Goal: Transaction & Acquisition: Purchase product/service

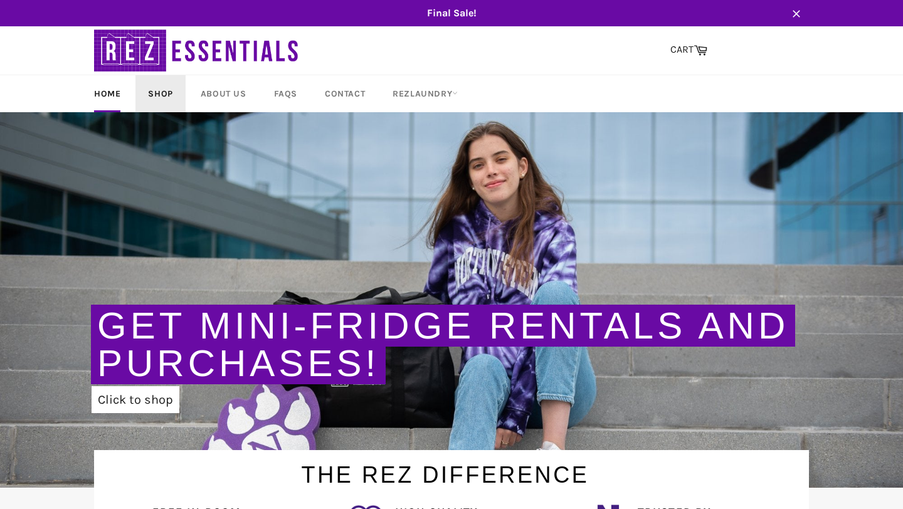
click at [169, 88] on link "Shop" at bounding box center [160, 93] width 50 height 37
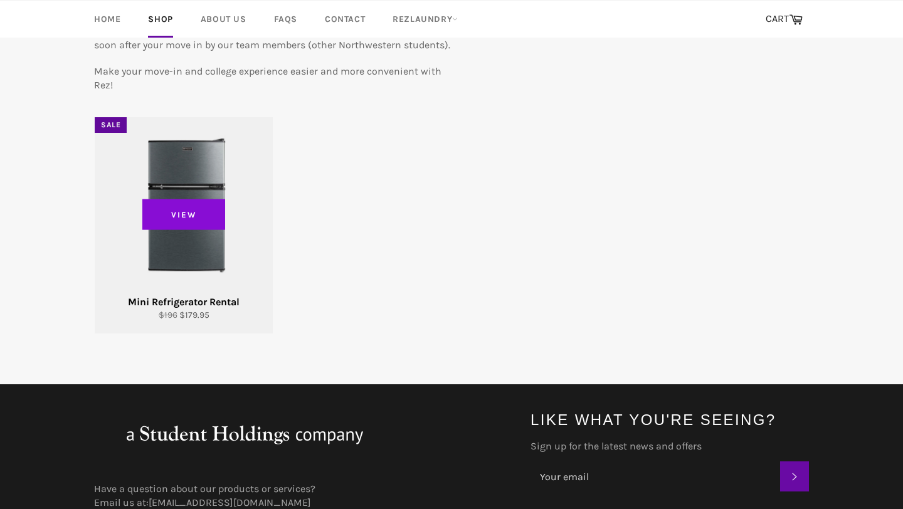
scroll to position [182, 0]
click at [181, 219] on span "View" at bounding box center [183, 214] width 83 height 31
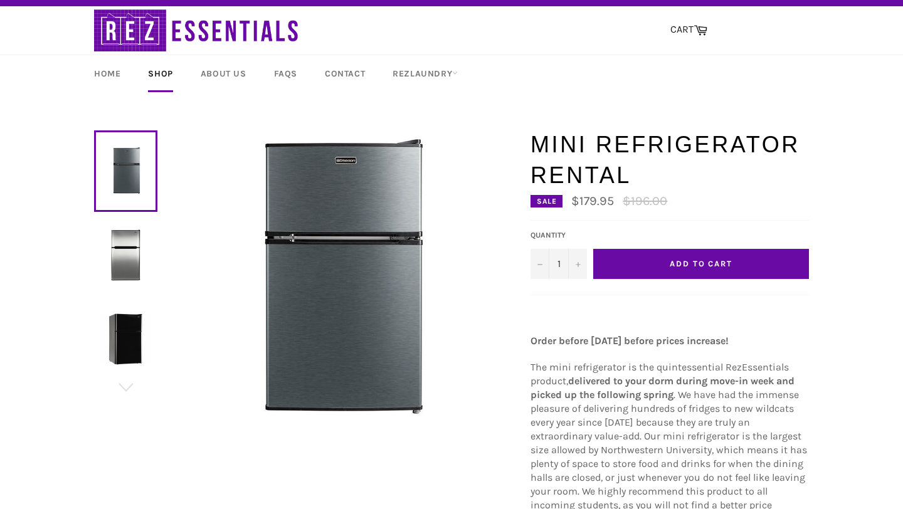
scroll to position [20, 0]
click at [138, 268] on img at bounding box center [125, 255] width 51 height 51
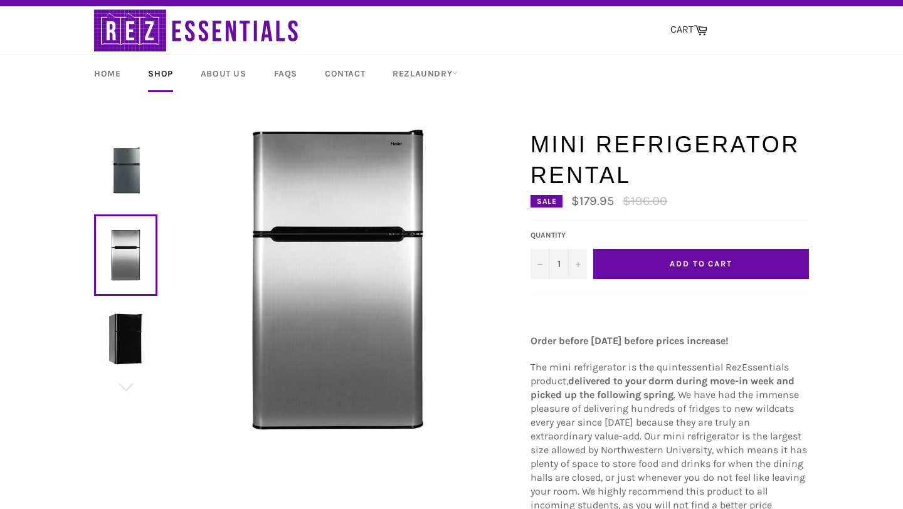
click at [143, 357] on img at bounding box center [125, 339] width 51 height 51
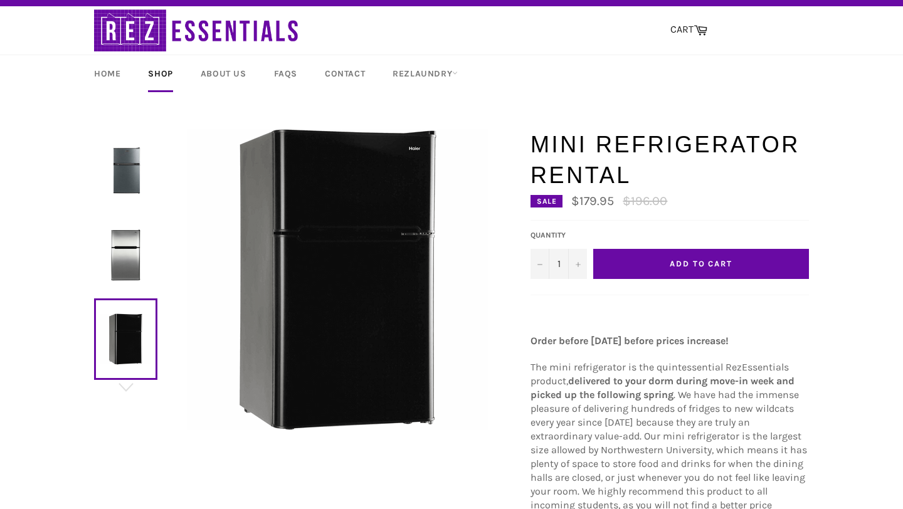
click at [147, 260] on img at bounding box center [125, 255] width 51 height 51
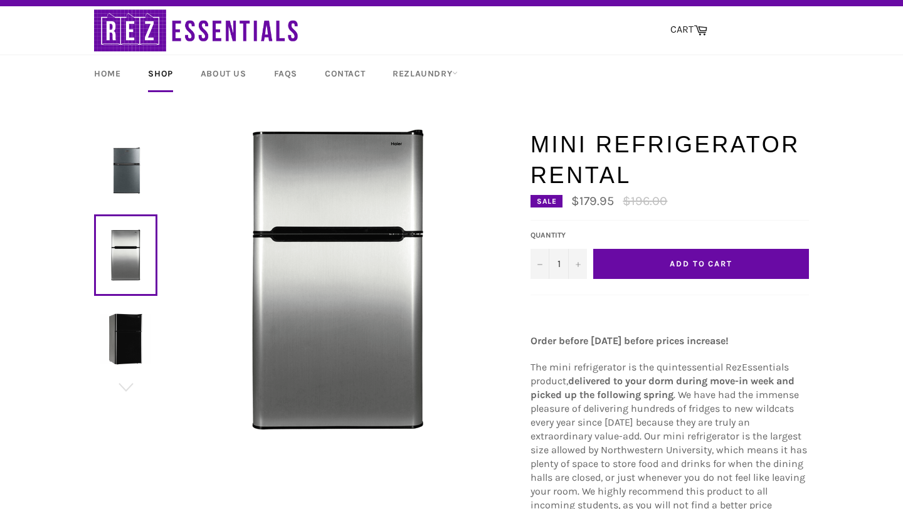
click at [146, 199] on link at bounding box center [125, 171] width 63 height 82
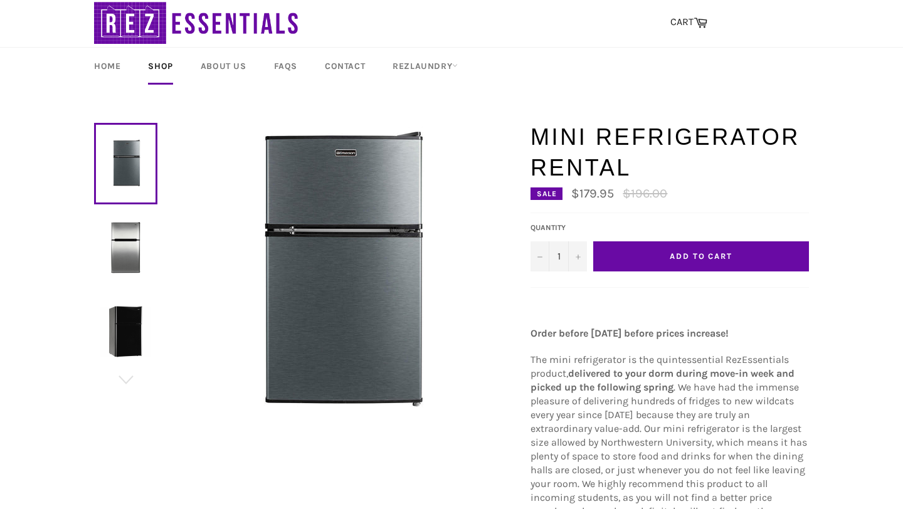
scroll to position [28, 0]
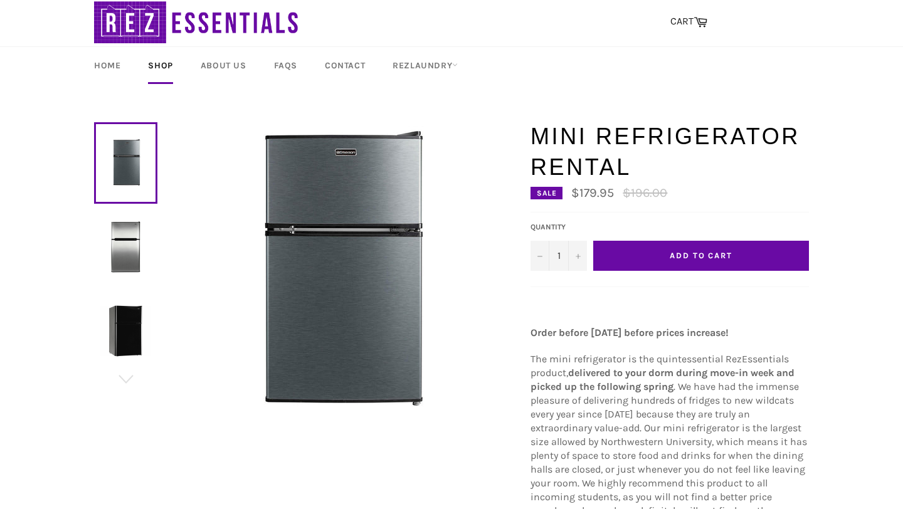
click at [561, 361] on span "The mini refrigerator is the quintessential RezEssentials product," at bounding box center [660, 366] width 258 height 26
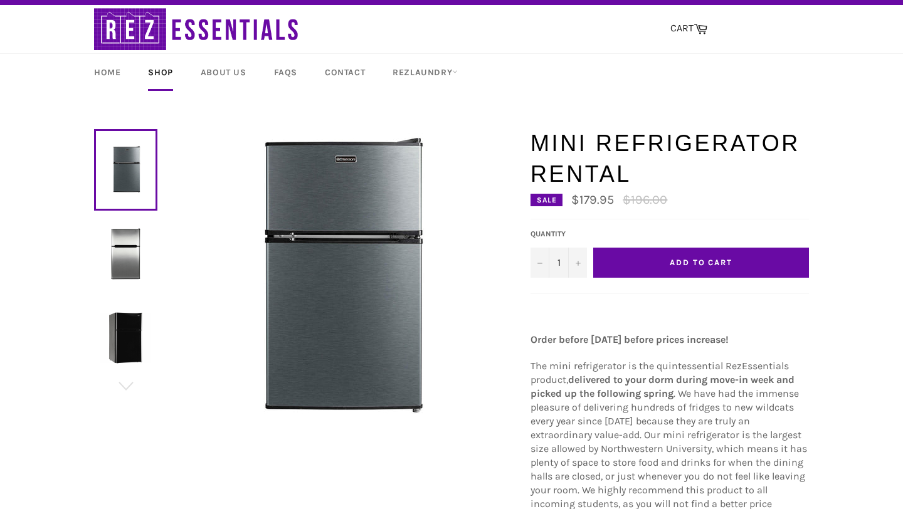
scroll to position [0, 0]
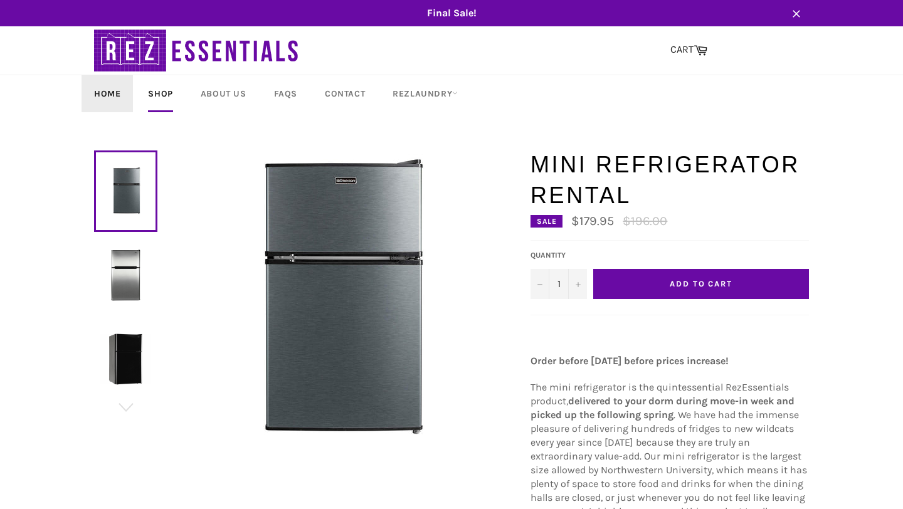
click at [109, 90] on link "Home" at bounding box center [107, 93] width 51 height 37
